Goal: Find contact information: Find contact information

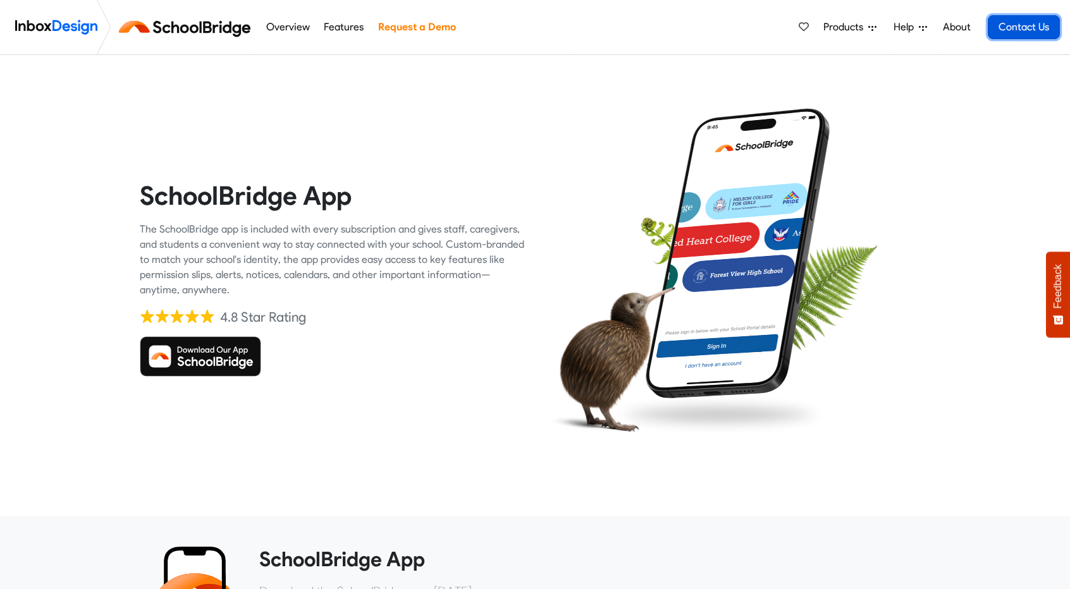
click at [1024, 19] on link "Contact Us" at bounding box center [1024, 27] width 72 height 24
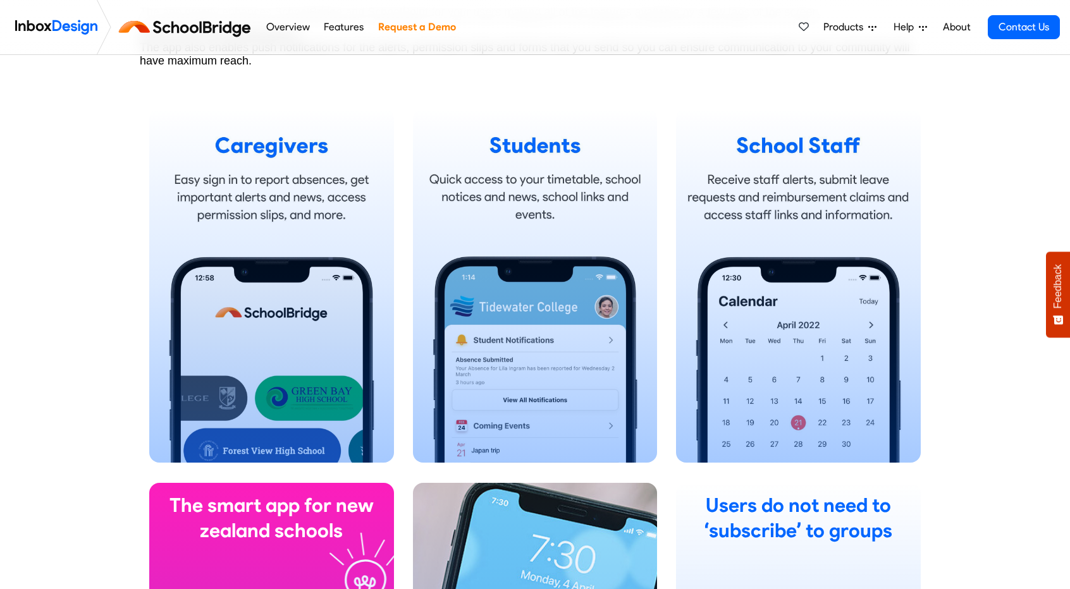
scroll to position [696, 0]
